Goal: Navigation & Orientation: Find specific page/section

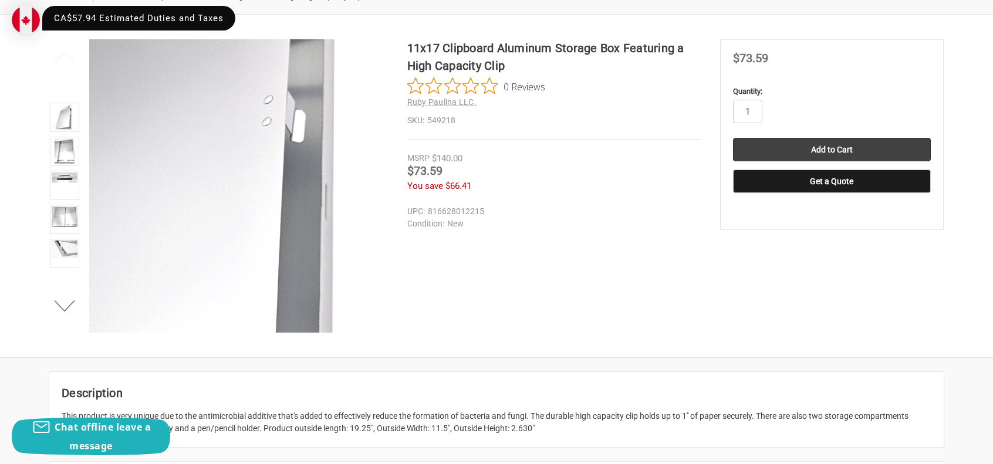
scroll to position [176, 0]
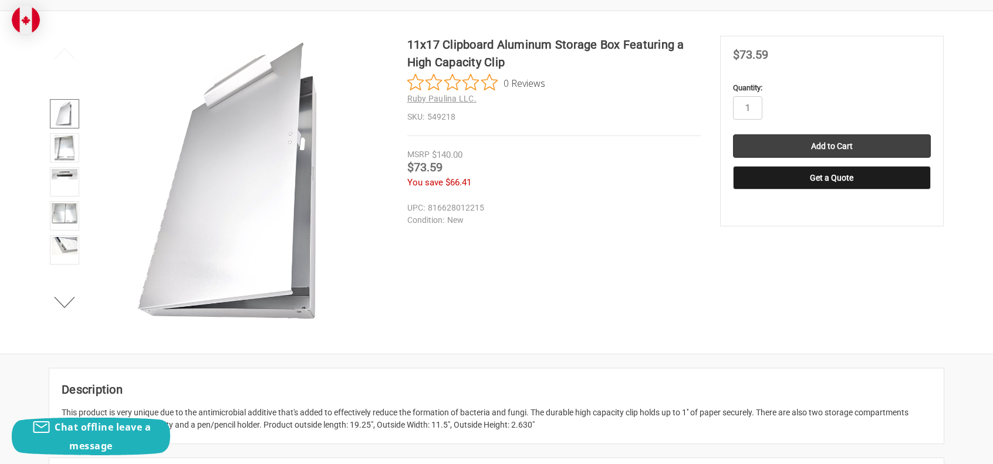
click at [67, 114] on img at bounding box center [64, 114] width 18 height 26
click at [70, 148] on img at bounding box center [65, 148] width 20 height 26
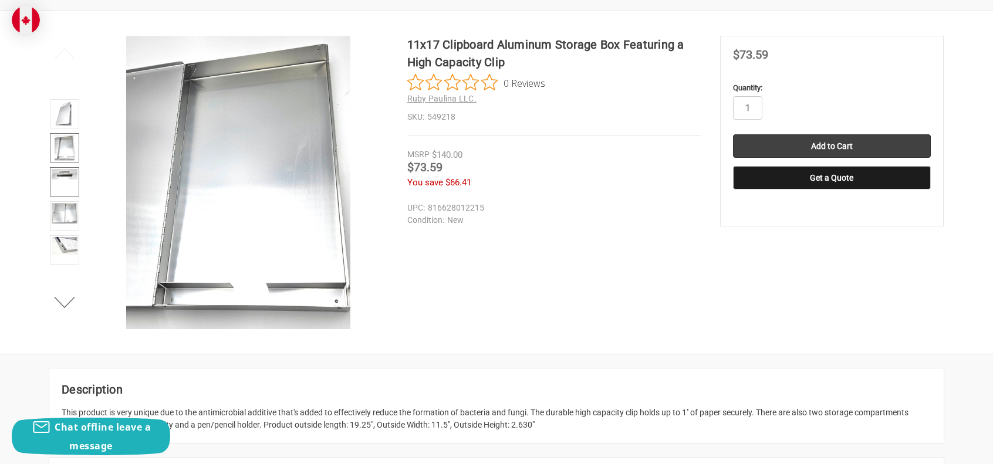
click at [70, 191] on link at bounding box center [64, 181] width 29 height 29
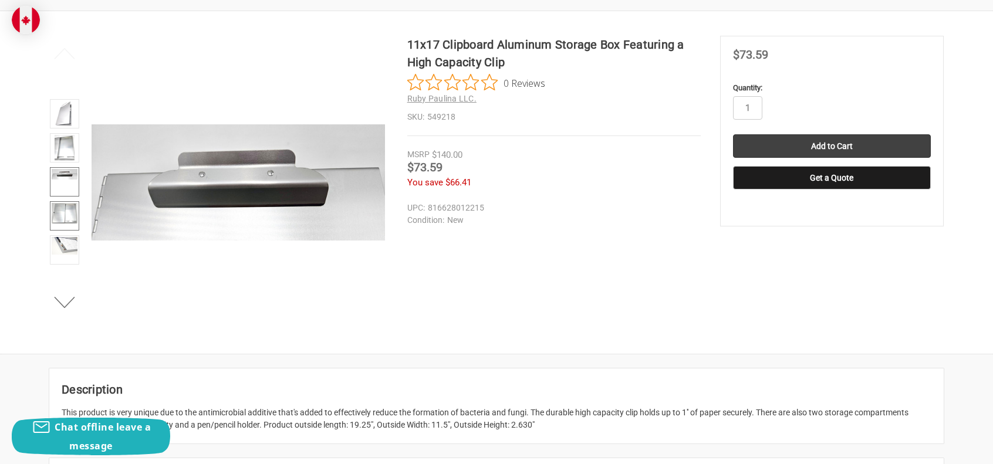
click at [77, 212] on link at bounding box center [64, 215] width 29 height 29
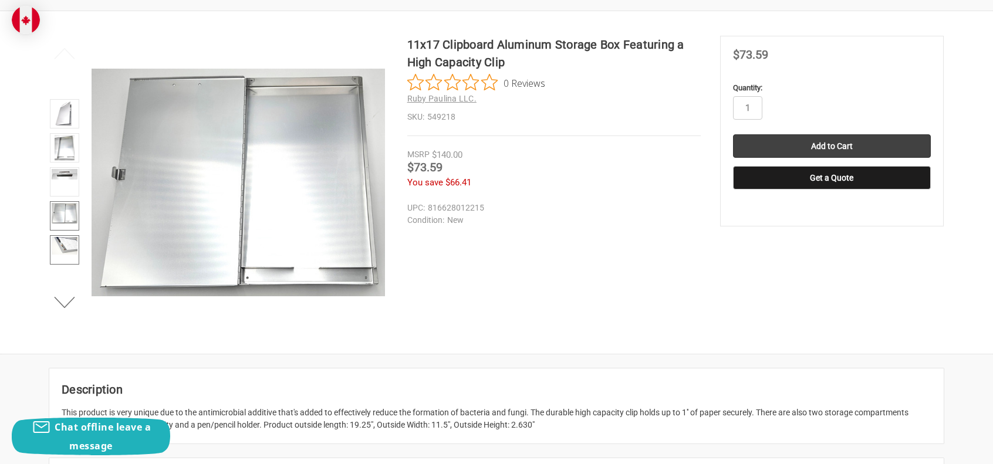
click at [70, 249] on img at bounding box center [65, 246] width 26 height 18
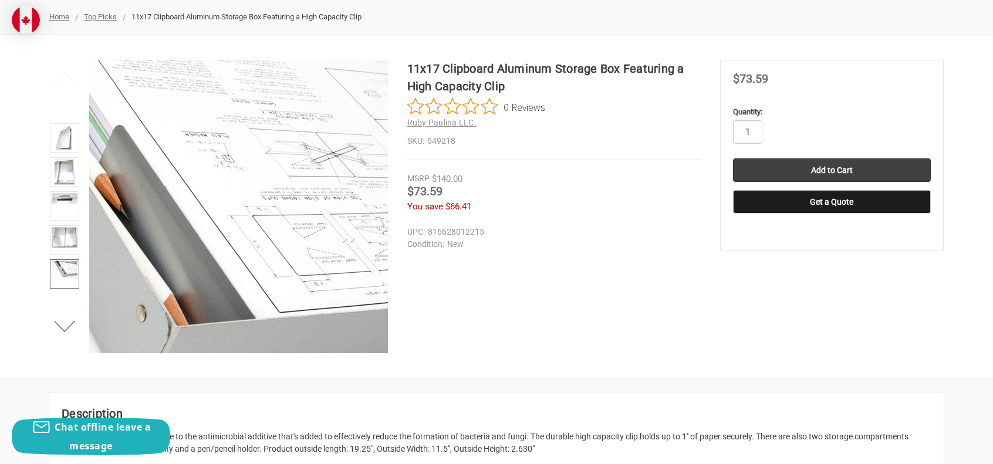
scroll to position [59, 0]
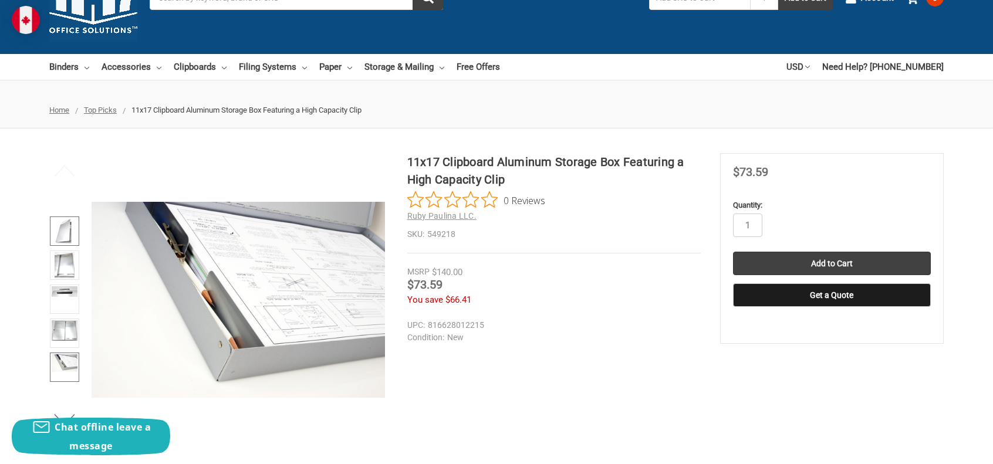
click at [72, 232] on img at bounding box center [64, 231] width 18 height 26
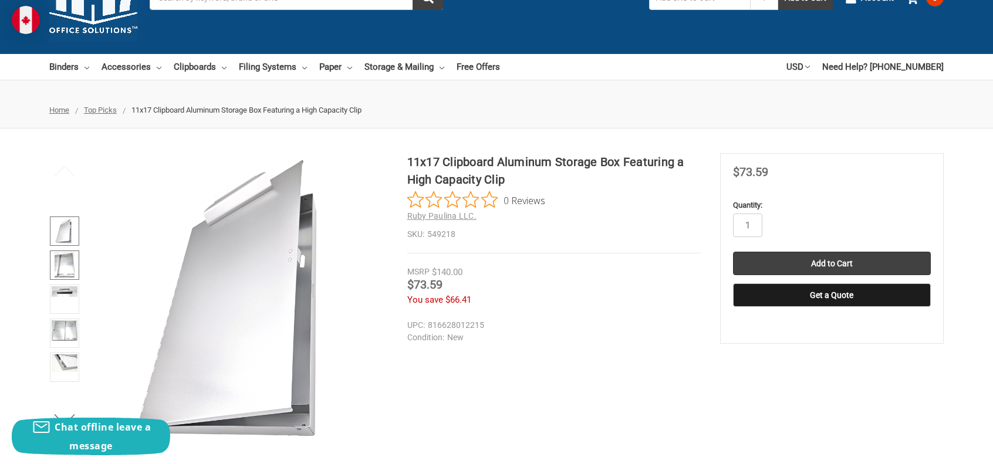
click at [73, 260] on img at bounding box center [65, 265] width 20 height 26
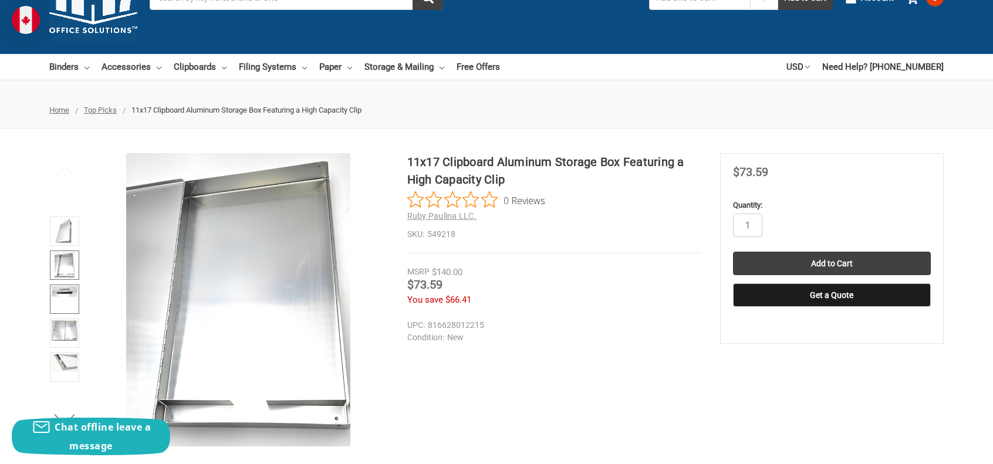
click at [69, 309] on link at bounding box center [64, 299] width 29 height 29
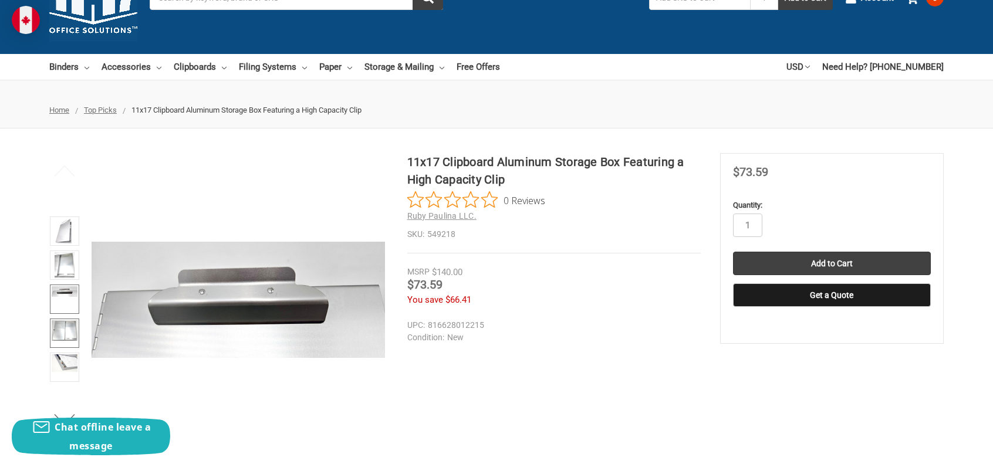
click at [70, 334] on img at bounding box center [65, 330] width 26 height 20
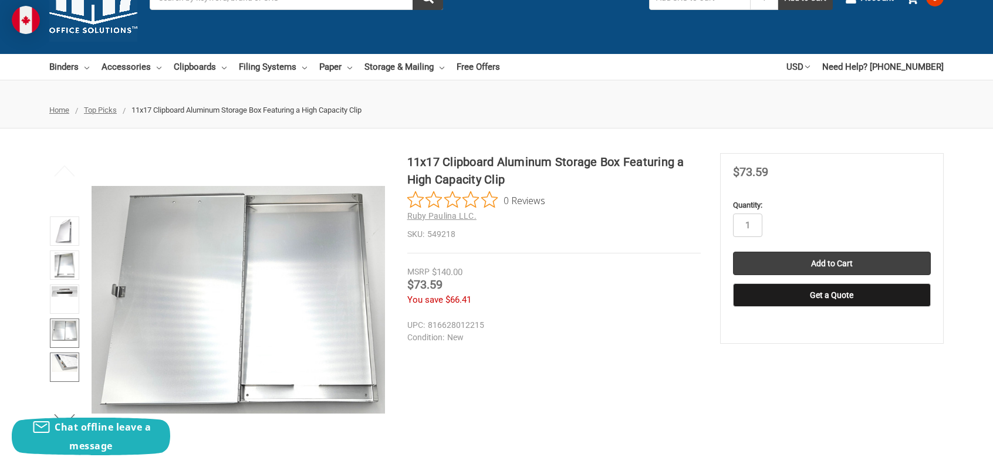
click at [70, 366] on img at bounding box center [65, 363] width 26 height 18
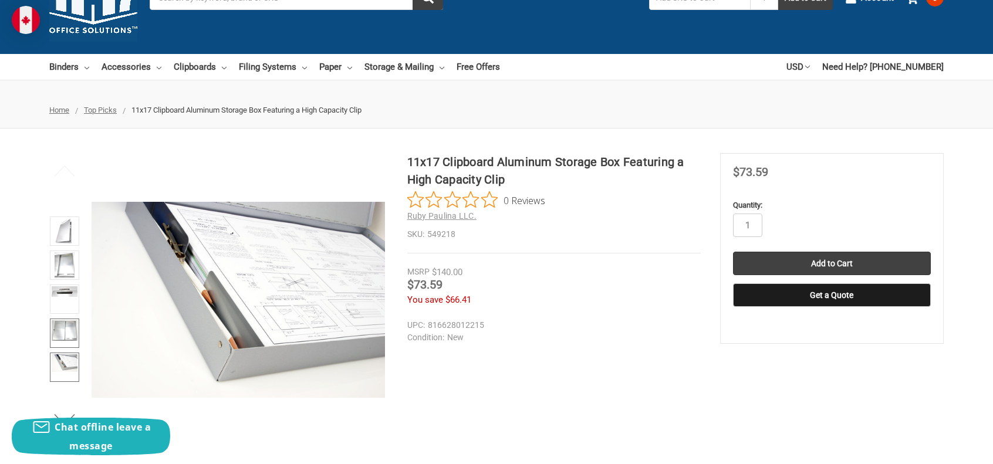
click at [74, 330] on img at bounding box center [65, 330] width 26 height 20
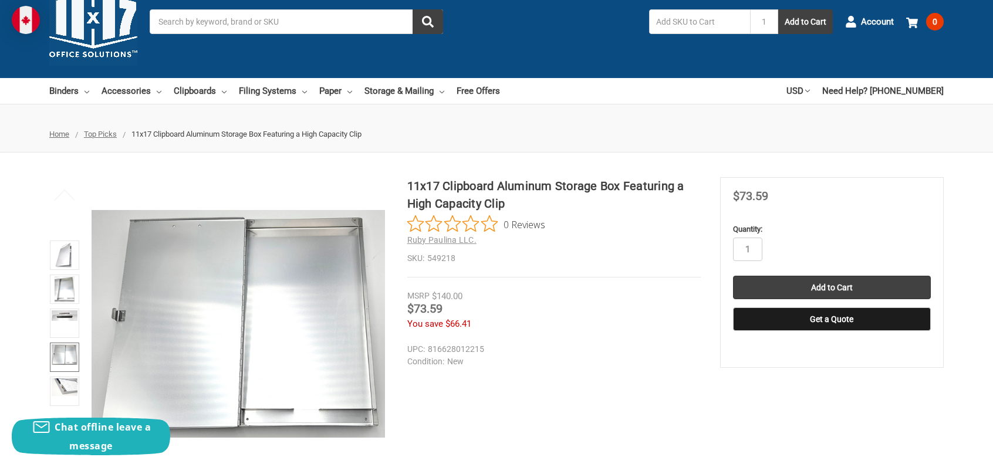
scroll to position [0, 0]
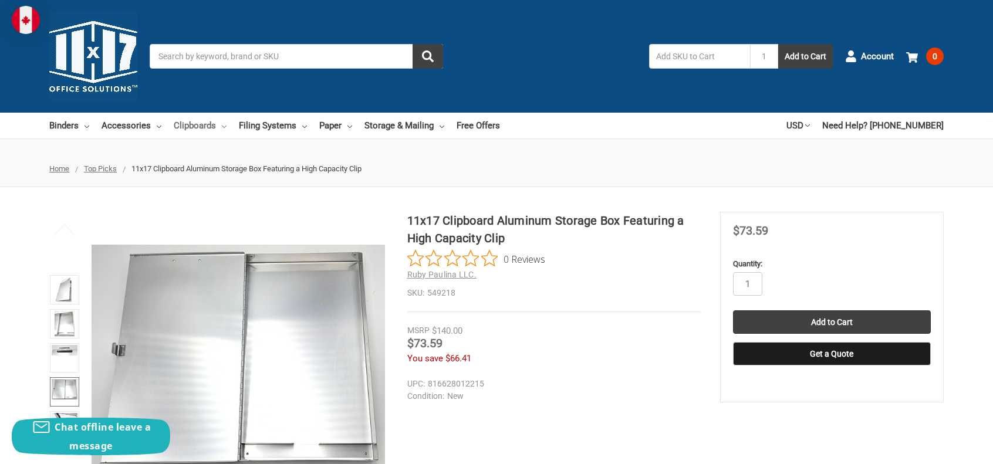
click at [191, 123] on link "Clipboards" at bounding box center [200, 126] width 53 height 26
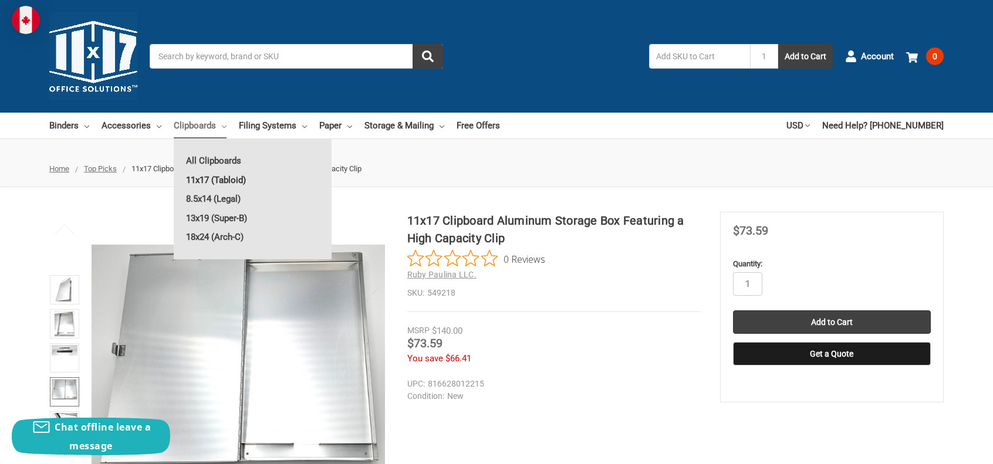
click at [225, 181] on link "11x17 (Tabloid)" at bounding box center [253, 180] width 158 height 19
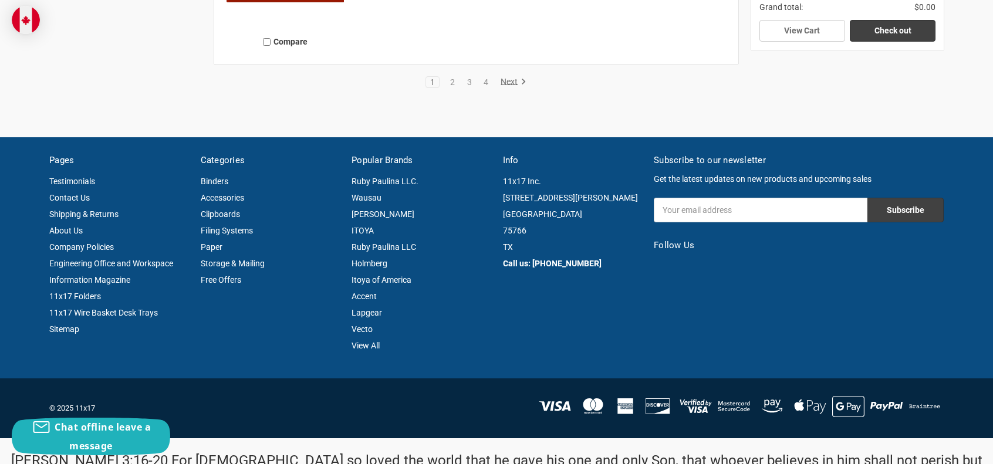
scroll to position [2699, 0]
